Goal: Task Accomplishment & Management: Manage account settings

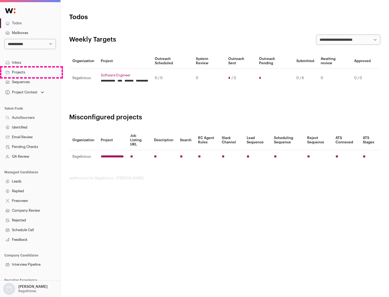
click at [30, 72] on link "Projects" at bounding box center [30, 72] width 60 height 10
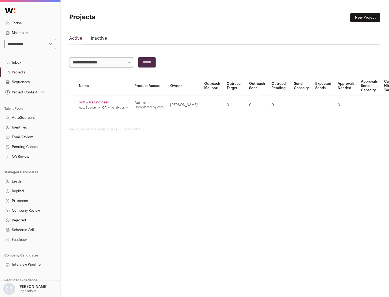
click at [105, 102] on link "Software Engineer" at bounding box center [103, 102] width 49 height 4
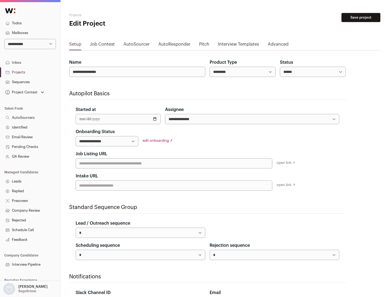
click at [361, 18] on button "Save project" at bounding box center [360, 17] width 39 height 9
